Goal: Book appointment/travel/reservation

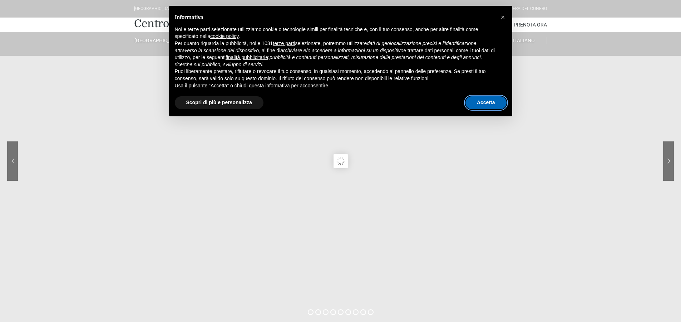
click at [489, 106] on button "Accetta" at bounding box center [486, 102] width 41 height 13
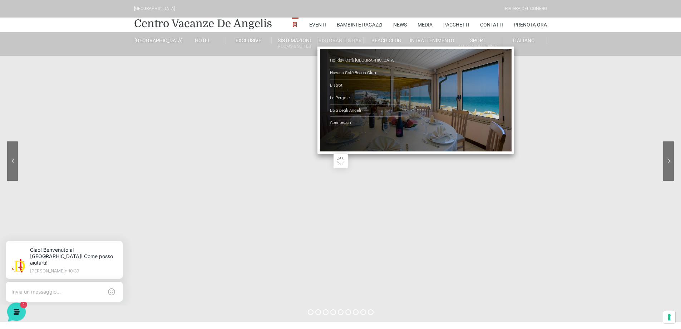
click at [338, 39] on link "Ristoranti & Bar" at bounding box center [341, 40] width 46 height 6
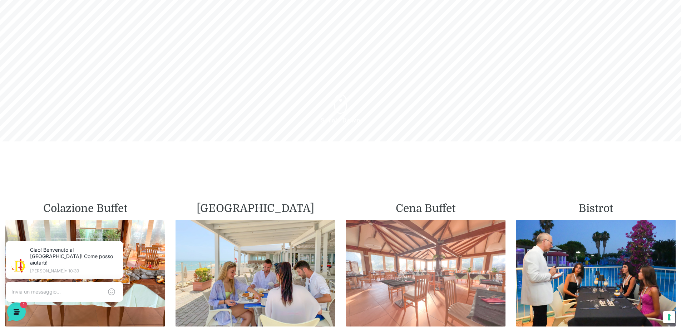
scroll to position [250, 0]
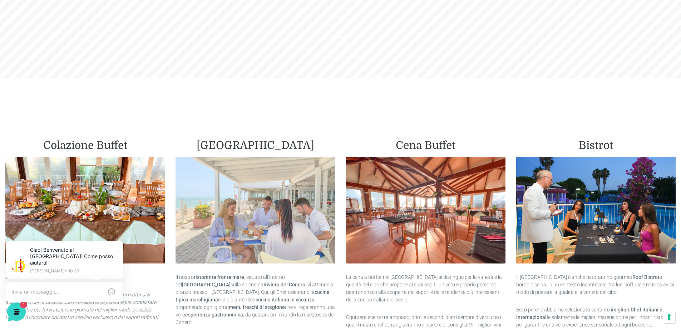
click at [244, 212] on img at bounding box center [256, 210] width 160 height 107
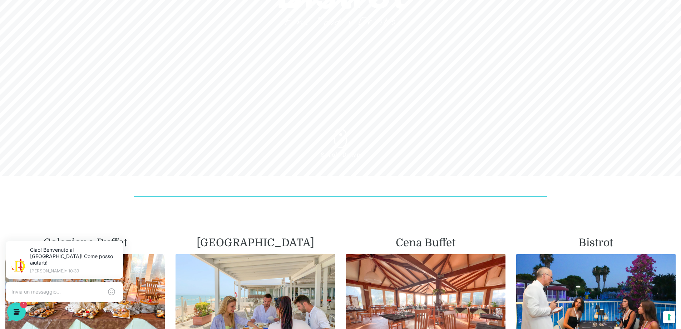
scroll to position [0, 0]
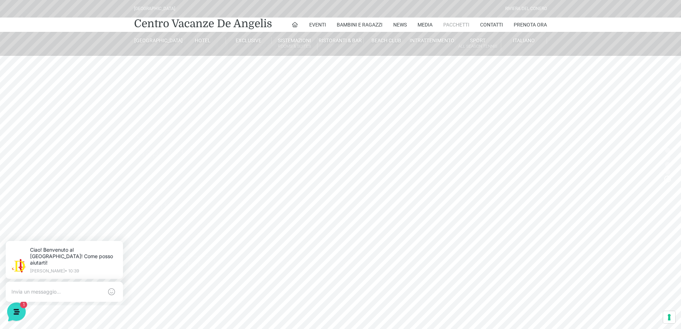
drag, startPoint x: 456, startPoint y: 27, endPoint x: 460, endPoint y: 28, distance: 3.6
click at [456, 27] on link "Pacchetti" at bounding box center [457, 25] width 26 height 14
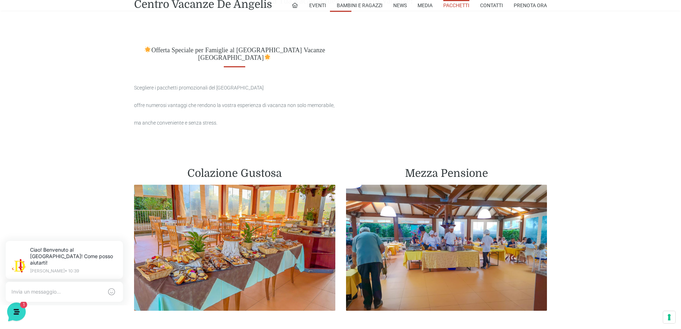
scroll to position [358, 0]
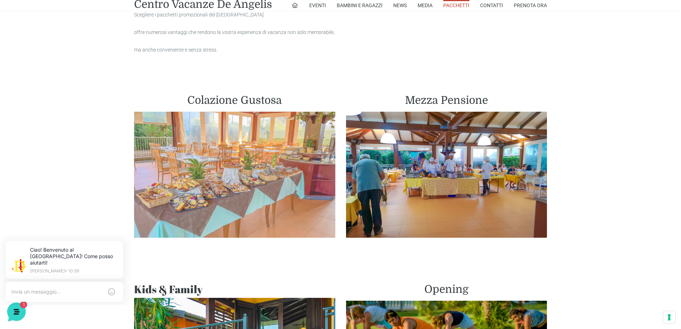
click at [241, 166] on img at bounding box center [234, 175] width 201 height 126
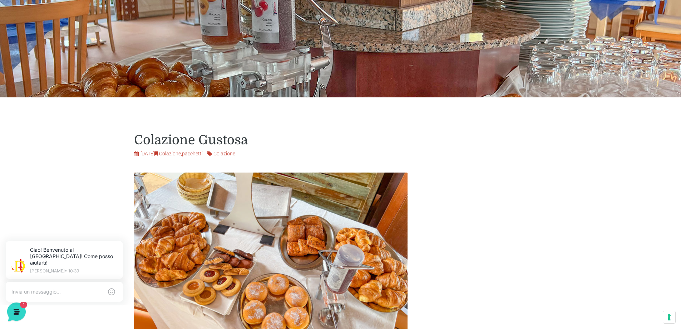
scroll to position [286, 0]
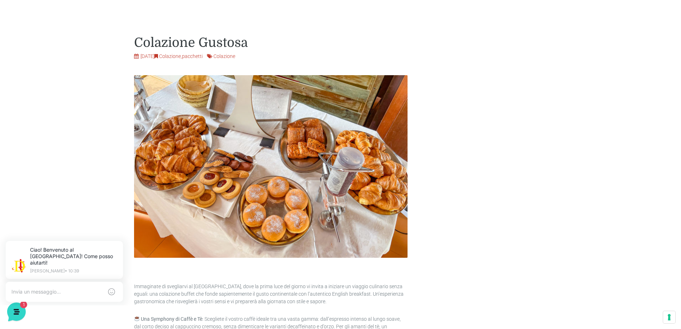
click at [257, 196] on img at bounding box center [271, 166] width 274 height 182
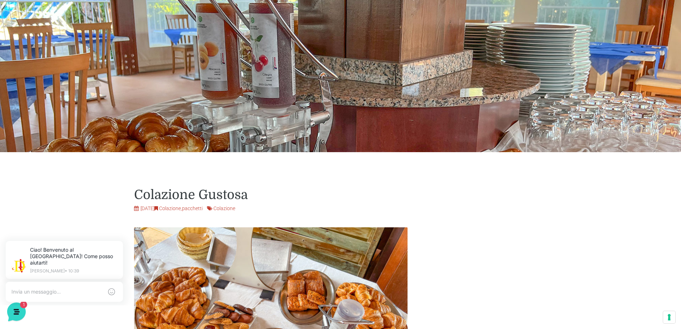
scroll to position [0, 0]
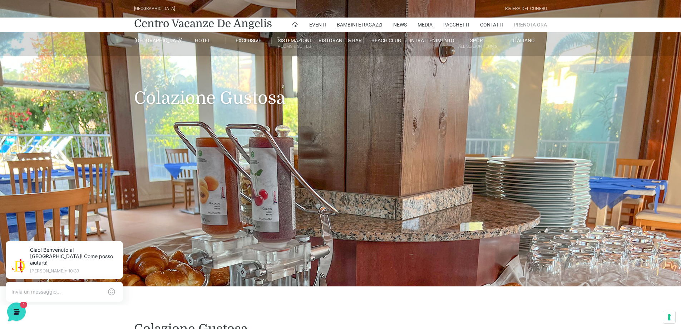
click at [527, 24] on link "Prenota Ora" at bounding box center [530, 25] width 33 height 14
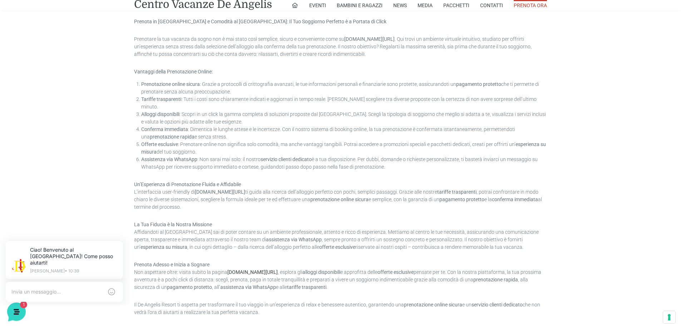
scroll to position [652, 0]
